Goal: Task Accomplishment & Management: Manage account settings

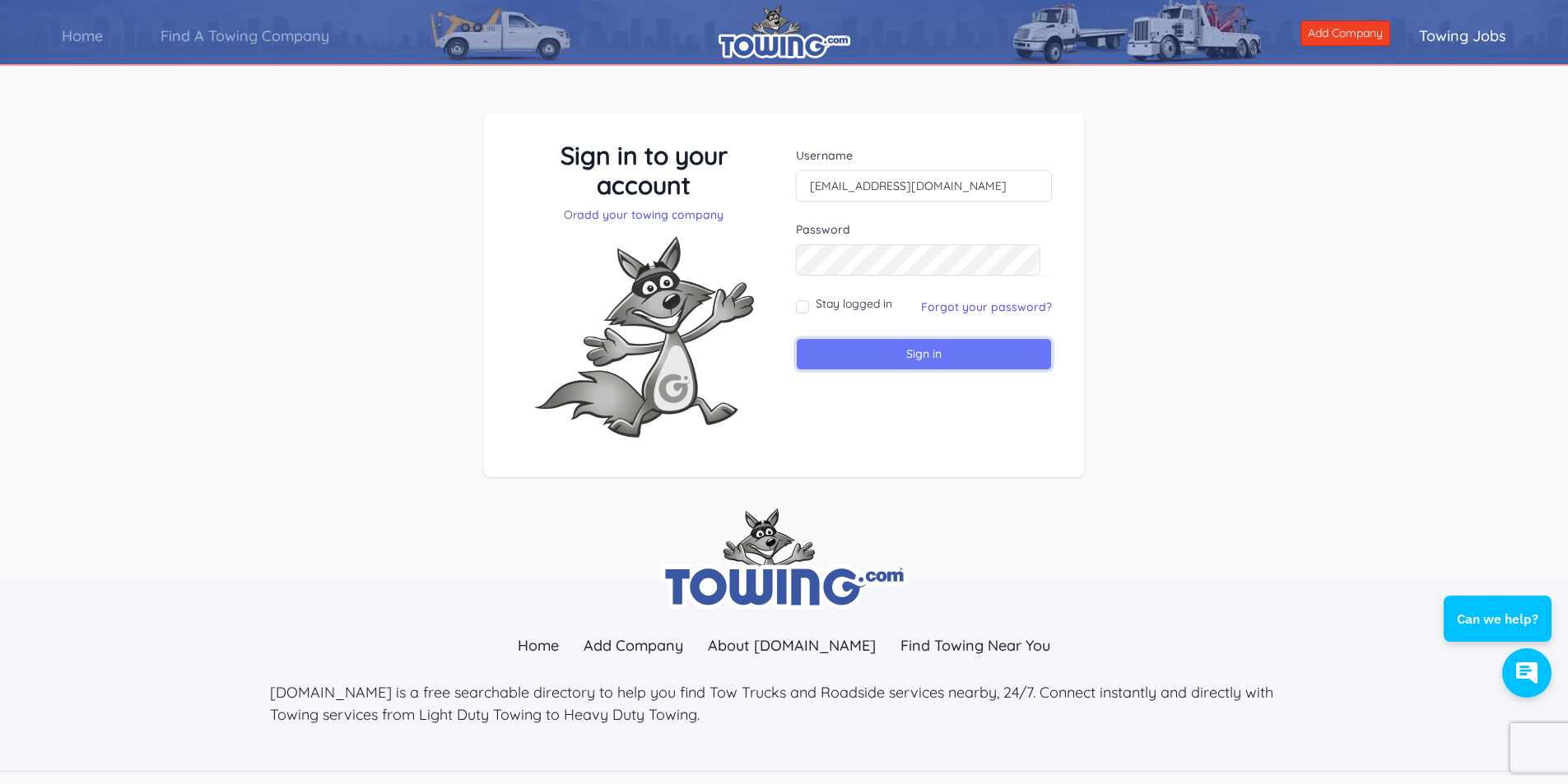
click at [908, 358] on input "Sign in" at bounding box center [923, 354] width 256 height 32
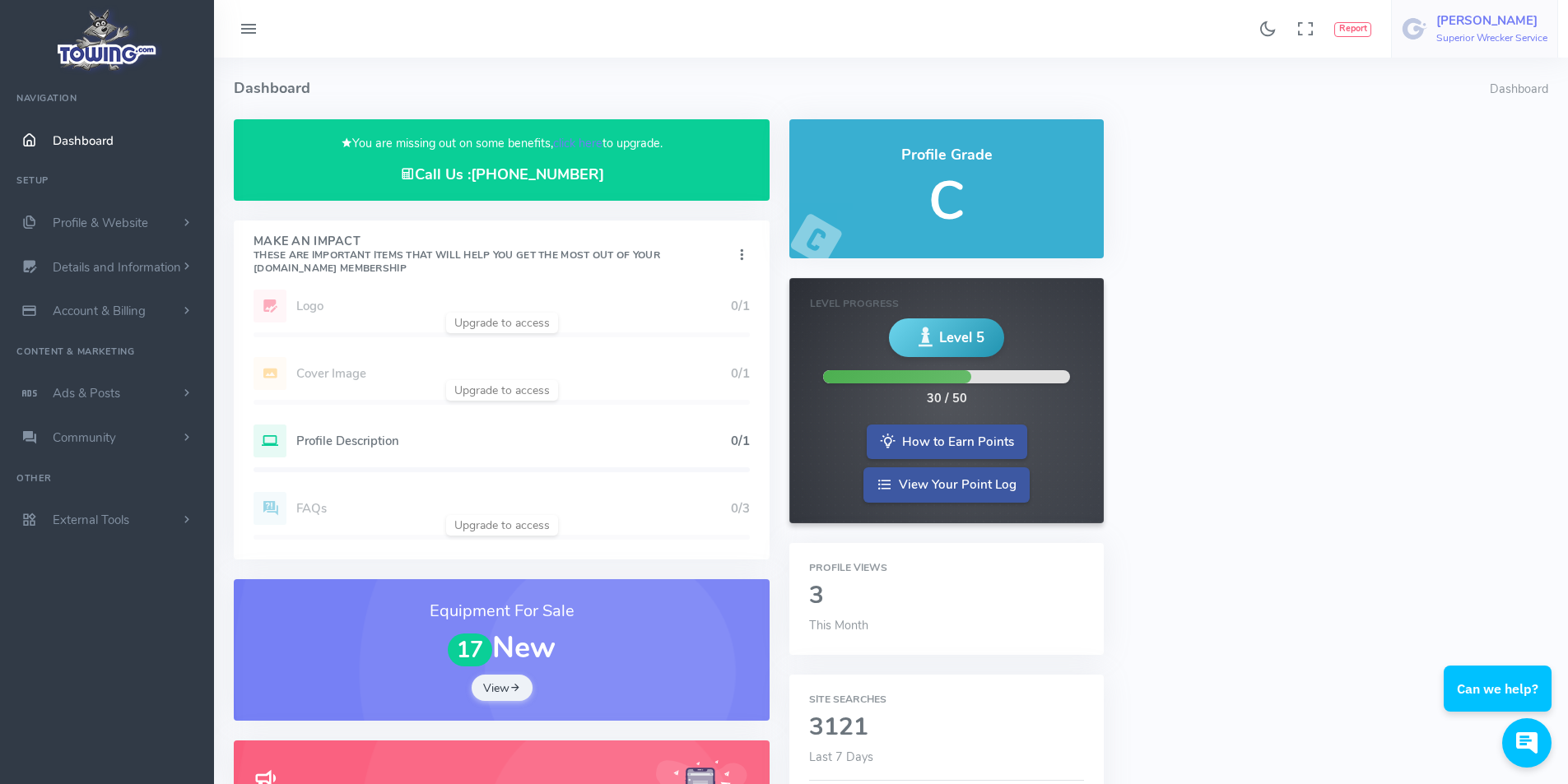
click at [1450, 43] on h6 "Superior Wrecker Service" at bounding box center [1491, 38] width 111 height 11
click at [142, 222] on span "Profile & Website" at bounding box center [100, 223] width 95 height 17
click at [138, 255] on link "Homepage Content" at bounding box center [127, 255] width 173 height 33
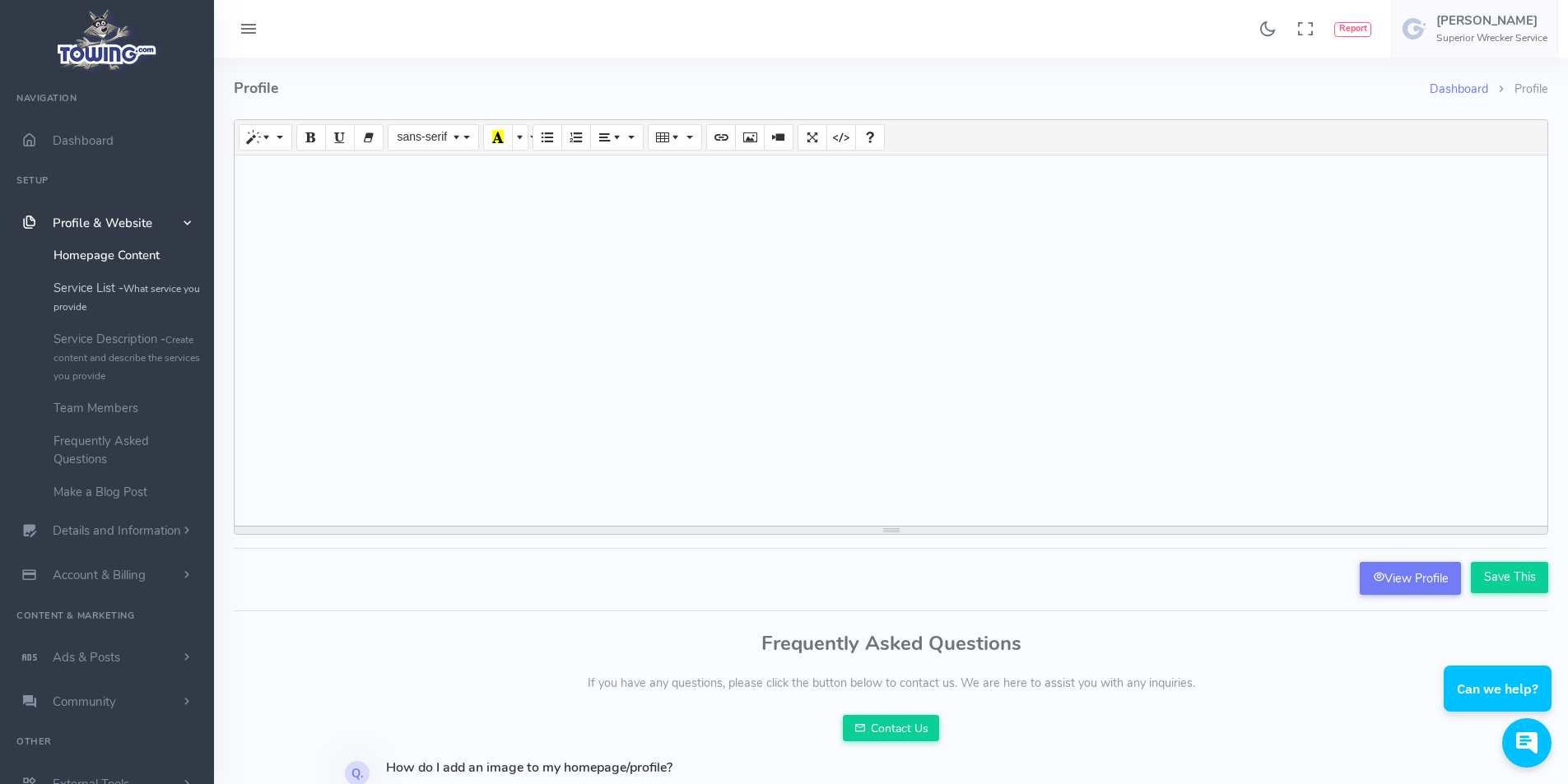
click at [120, 291] on link "Service List - What service you provide" at bounding box center [127, 297] width 173 height 51
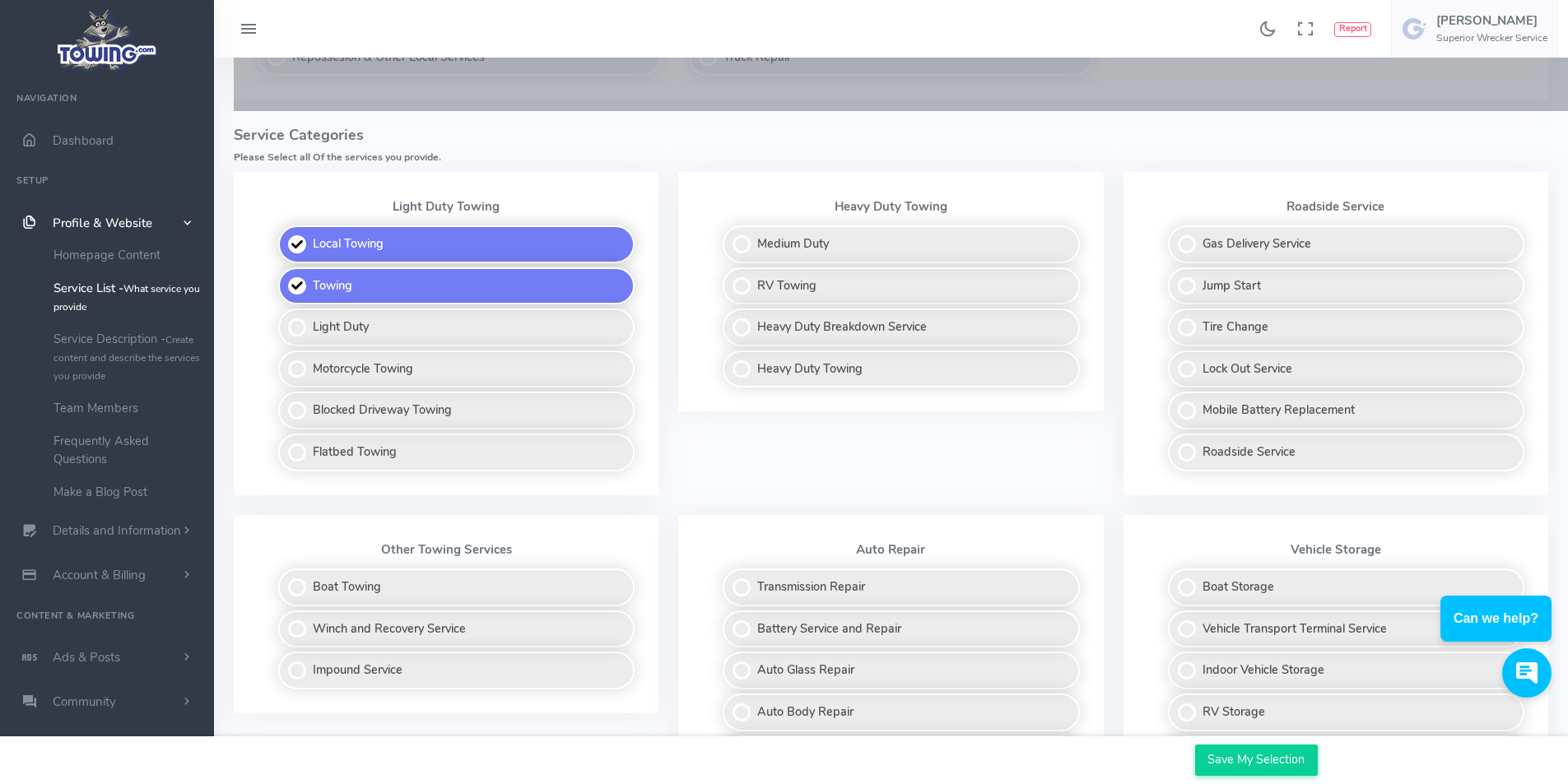
scroll to position [411, 0]
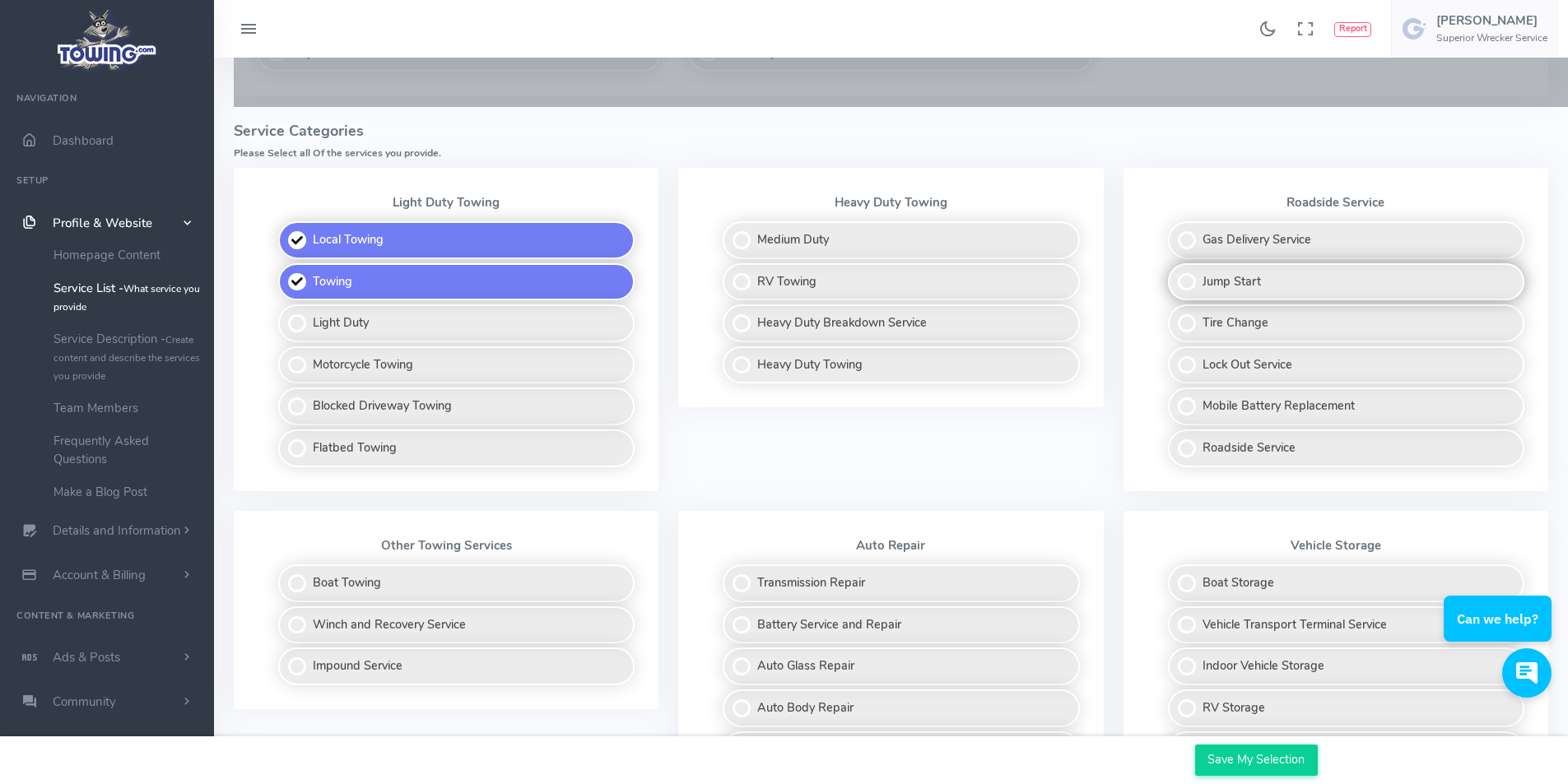
click at [1192, 286] on label "Jump Start" at bounding box center [1345, 282] width 356 height 38
click at [1174, 274] on input "Jump Start" at bounding box center [1168, 268] width 11 height 11
checkbox input "true"
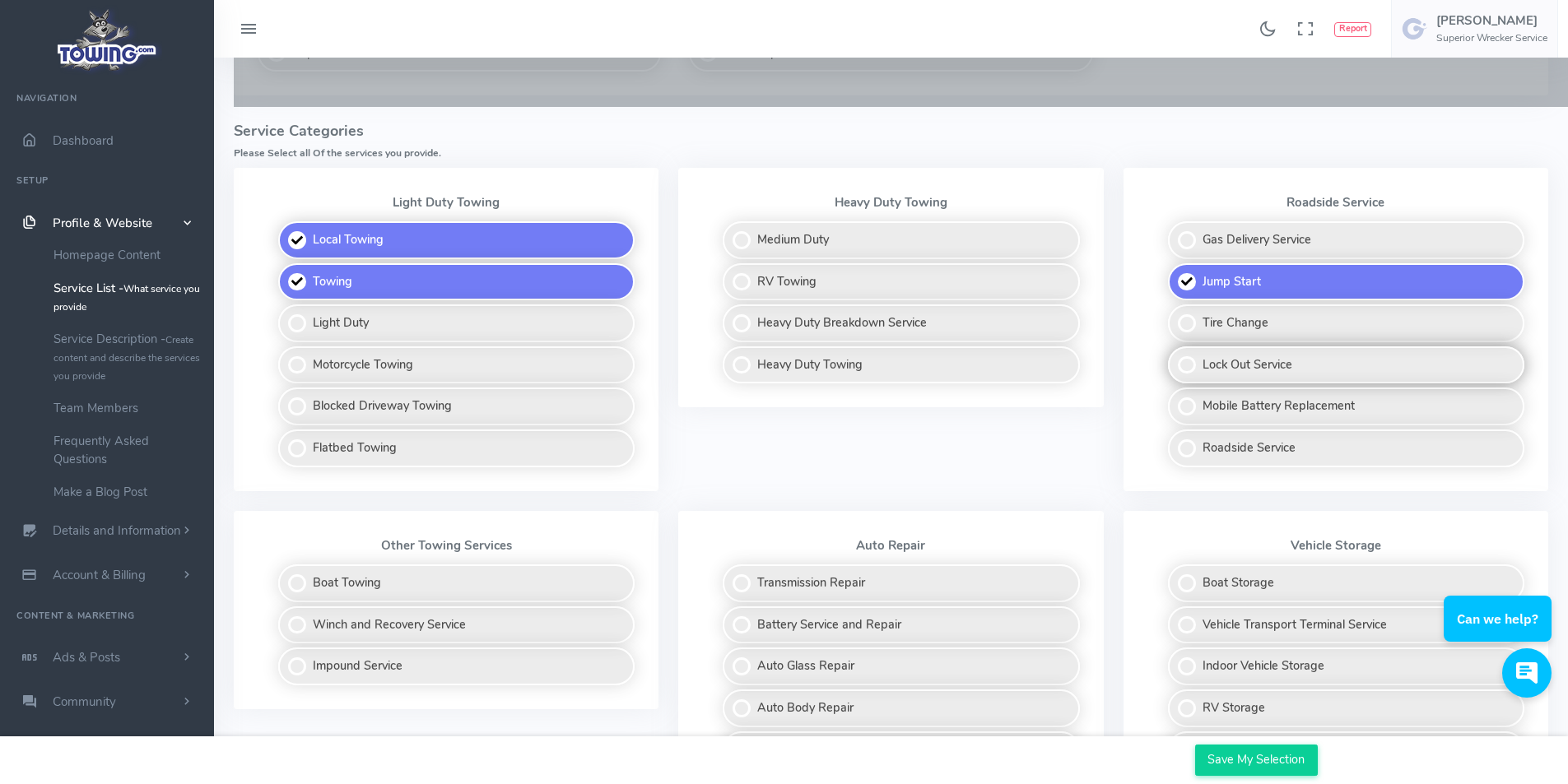
click at [1191, 367] on label "Lock Out Service" at bounding box center [1345, 365] width 356 height 38
click at [1174, 357] on input "Lock Out Service" at bounding box center [1168, 352] width 11 height 11
checkbox input "true"
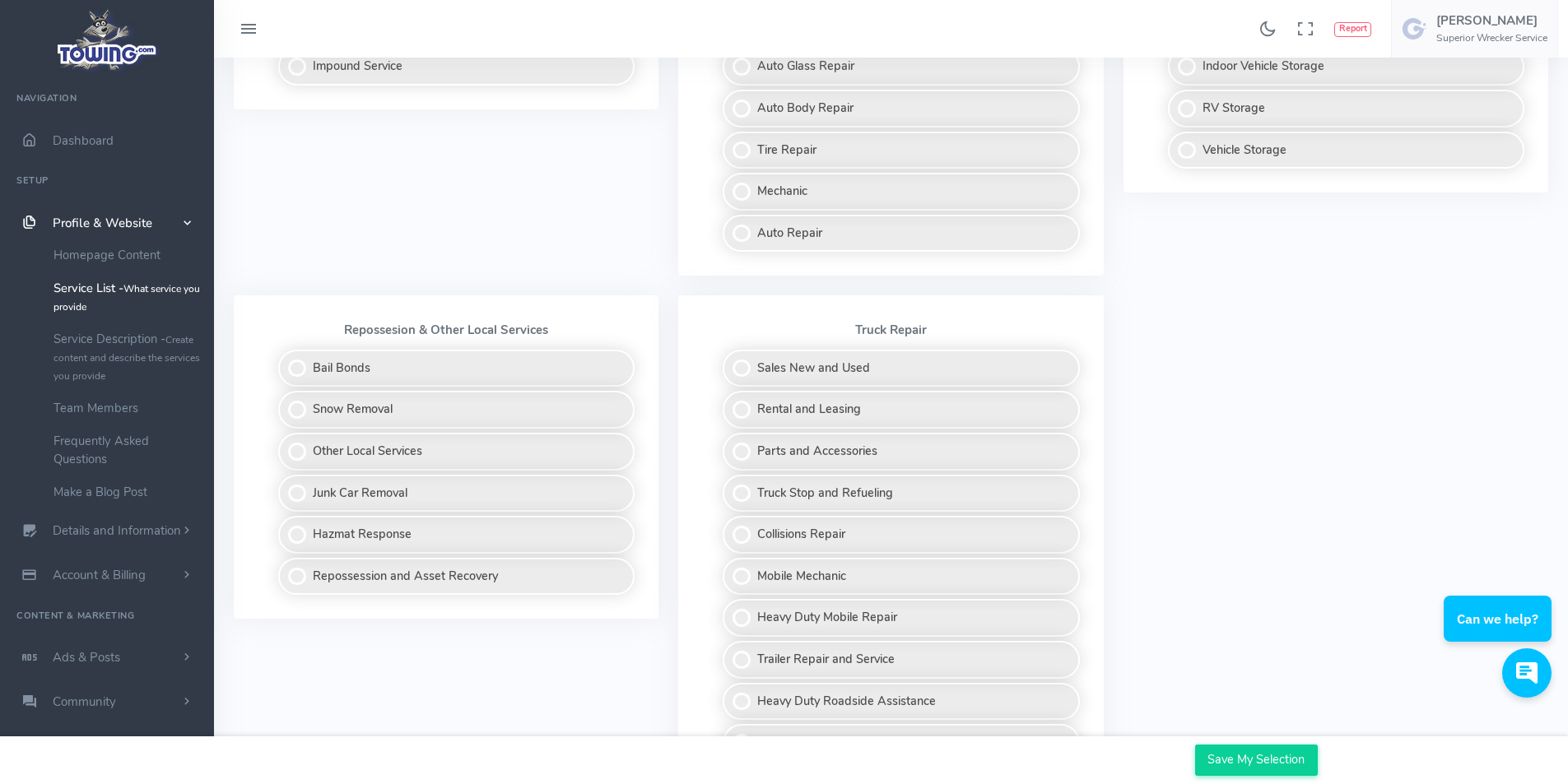
scroll to position [1152, 0]
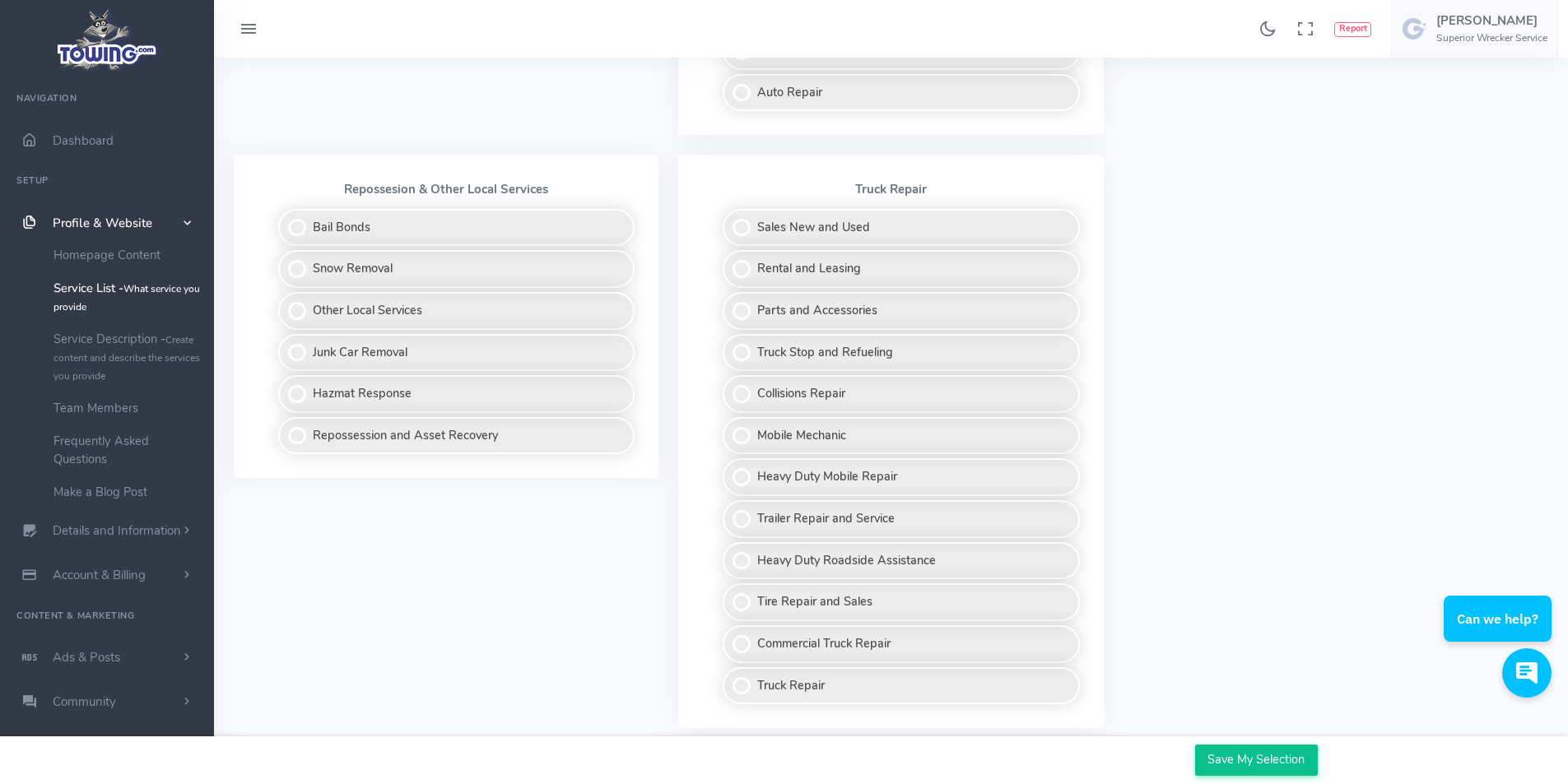
click at [1261, 759] on input "Save My Selection" at bounding box center [1256, 760] width 122 height 31
